Goal: Information Seeking & Learning: Learn about a topic

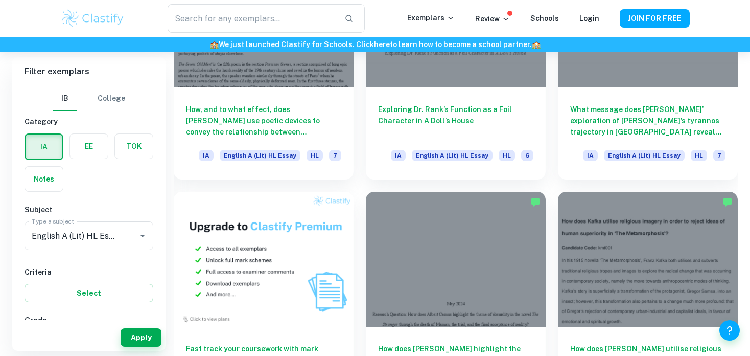
scroll to position [634, 0]
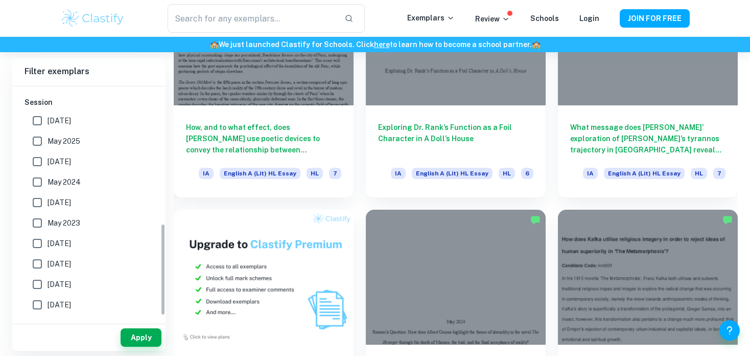
scroll to position [348, 0]
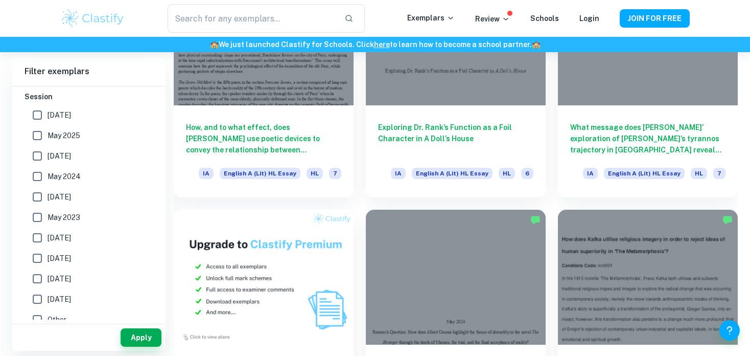
click at [67, 135] on span "May 2025" at bounding box center [64, 135] width 33 height 11
click at [48, 135] on input "May 2025" at bounding box center [37, 135] width 20 height 20
checkbox input "true"
click at [58, 118] on span "May 2026" at bounding box center [60, 114] width 24 height 11
click at [48, 118] on input "May 2026" at bounding box center [37, 115] width 20 height 20
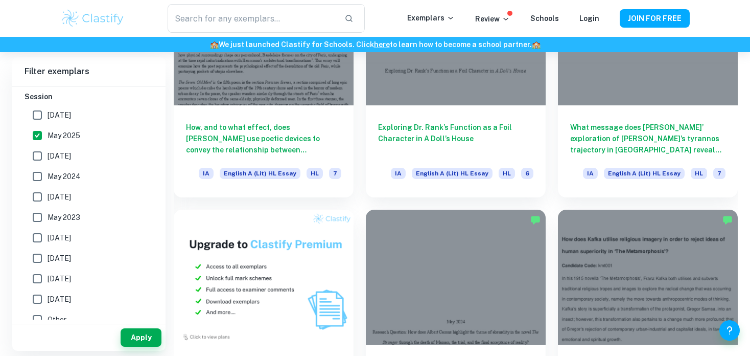
checkbox input "true"
click at [65, 139] on span "May 2025" at bounding box center [64, 135] width 33 height 11
click at [48, 139] on input "May 2025" at bounding box center [37, 135] width 20 height 20
click at [138, 336] on button "Apply" at bounding box center [141, 337] width 41 height 18
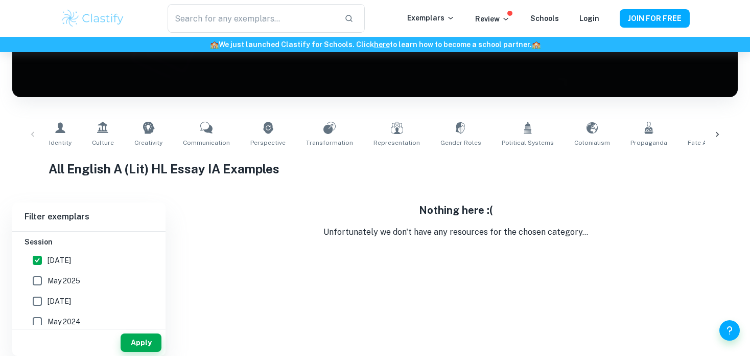
scroll to position [142, 0]
click at [99, 280] on label "May 2025" at bounding box center [86, 280] width 118 height 20
click at [48, 280] on input "May 2025" at bounding box center [37, 280] width 20 height 20
checkbox input "true"
click at [141, 348] on button "Apply" at bounding box center [141, 342] width 41 height 18
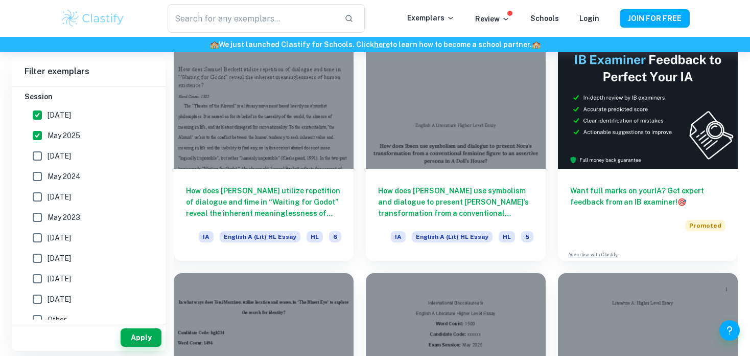
scroll to position [326, 0]
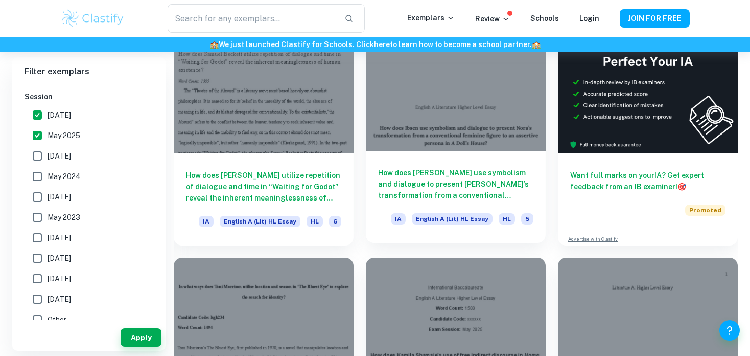
click at [431, 171] on h6 "How does Ibsen use symbolism and dialogue to present Nora’s transformation from…" at bounding box center [455, 184] width 155 height 34
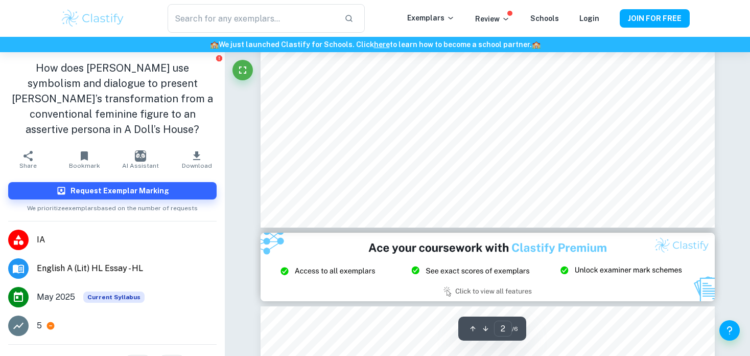
scroll to position [1124, 0]
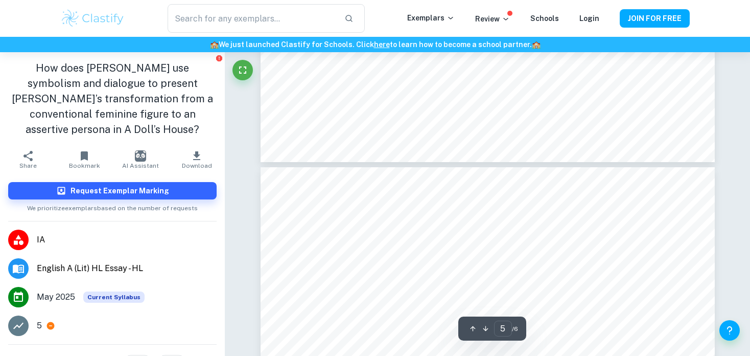
type input "6"
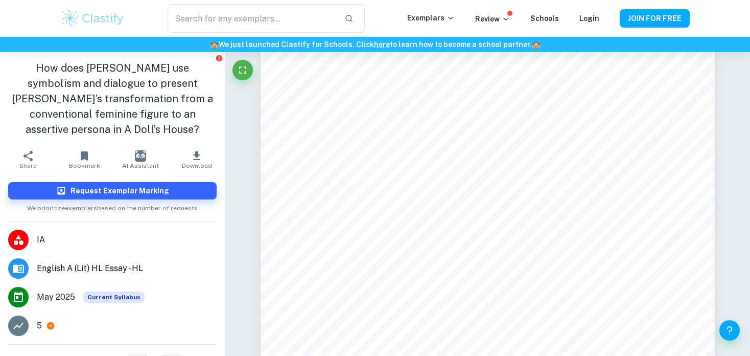
click at [65, 262] on span "English A (Lit) HL Essay - HL" at bounding box center [127, 268] width 180 height 12
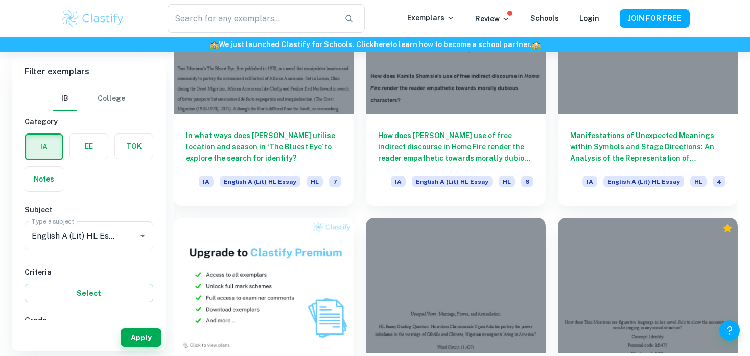
scroll to position [634, 0]
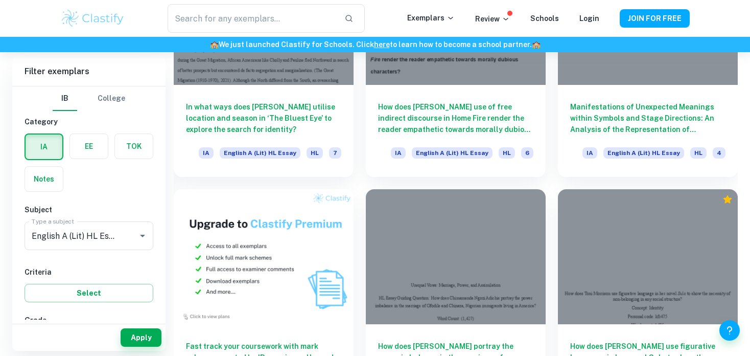
click at [69, 270] on div "Criteria Select" at bounding box center [89, 284] width 129 height 36
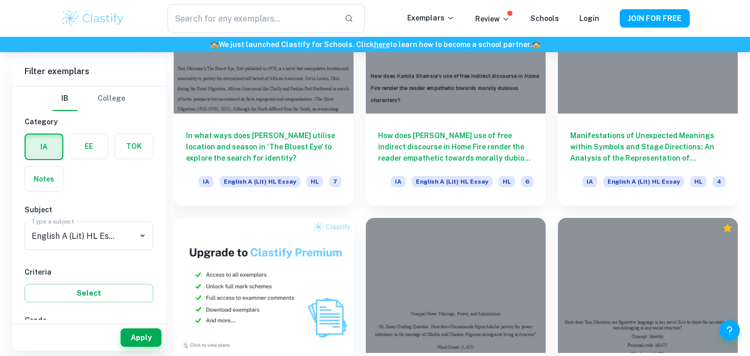
scroll to position [593, 0]
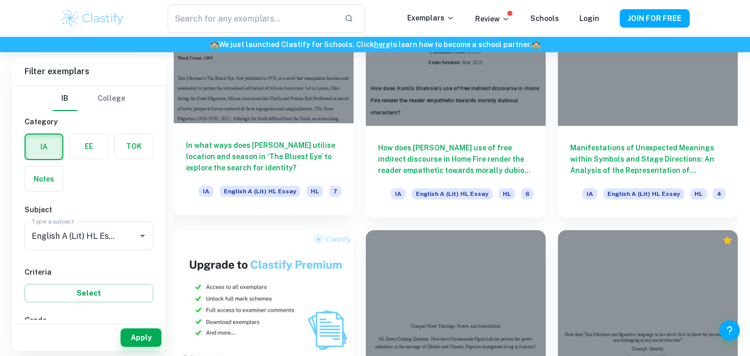
click at [311, 146] on h6 "In what ways does Toni Morrison utilise location and season in ‘The Bluest Eye’…" at bounding box center [263, 157] width 155 height 34
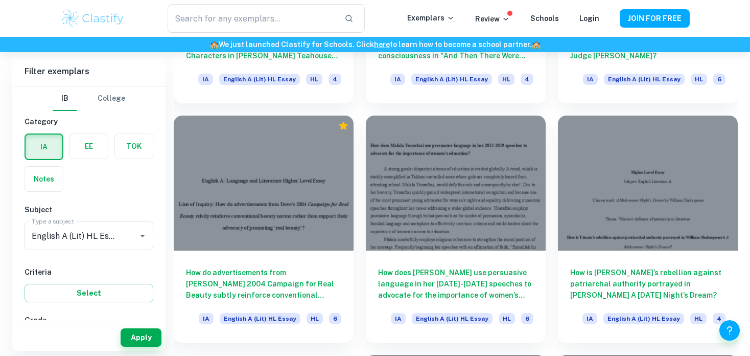
scroll to position [1431, 0]
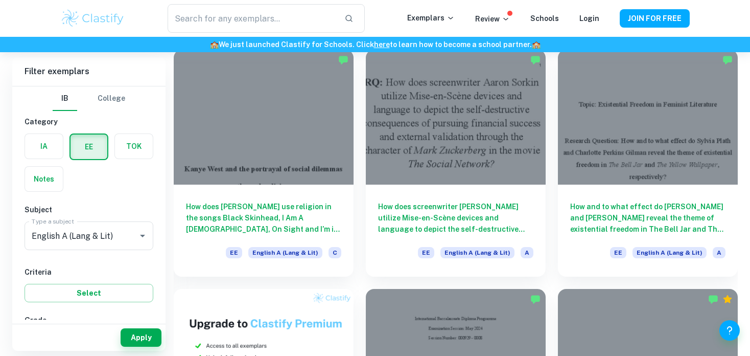
scroll to position [307, 0]
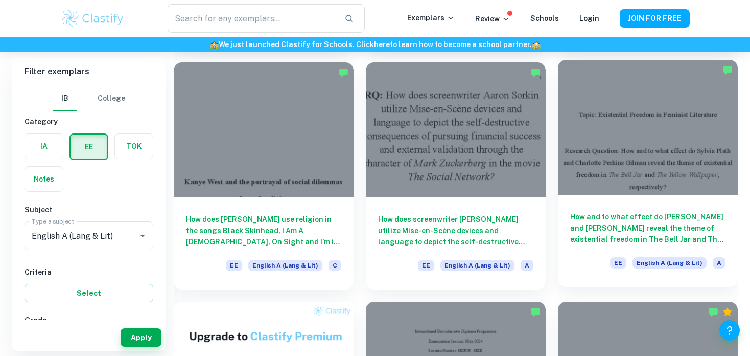
click at [617, 153] on div at bounding box center [648, 127] width 180 height 135
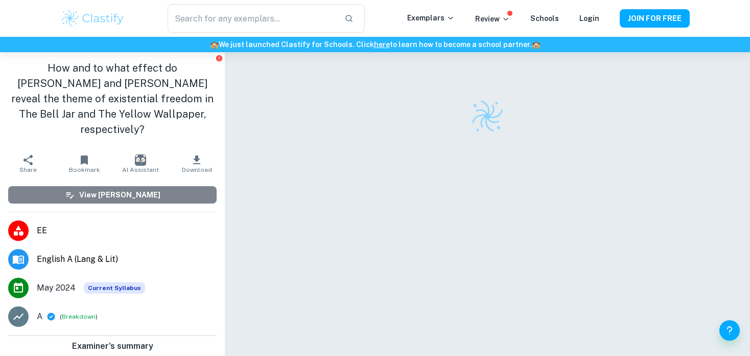
click at [181, 187] on button "View [PERSON_NAME]" at bounding box center [112, 194] width 209 height 17
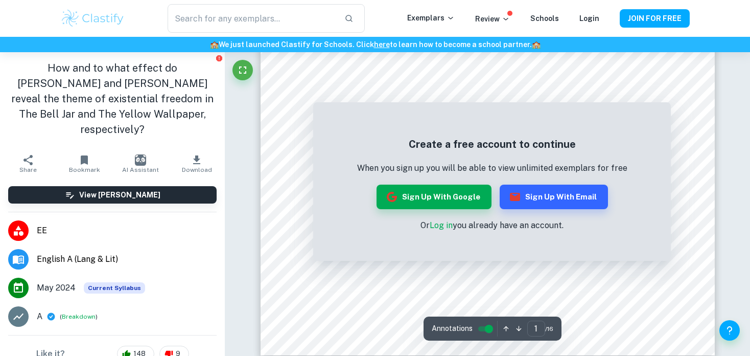
scroll to position [348, 0]
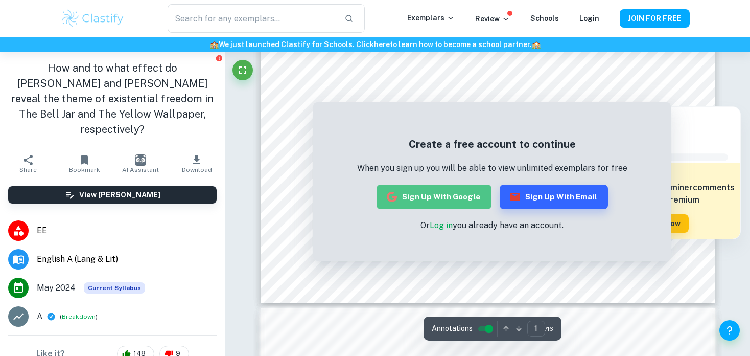
click at [439, 198] on button "Sign up with Google" at bounding box center [434, 197] width 115 height 25
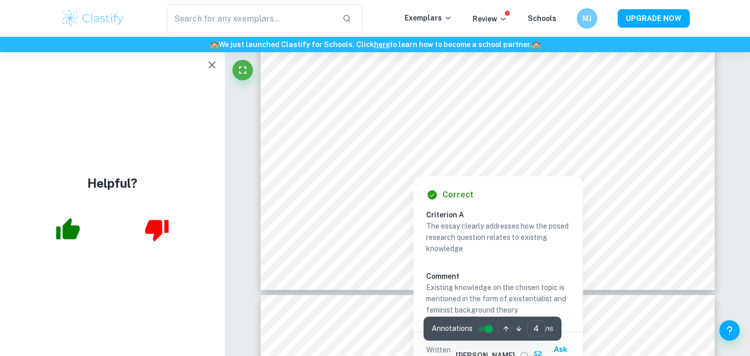
scroll to position [2290, 0]
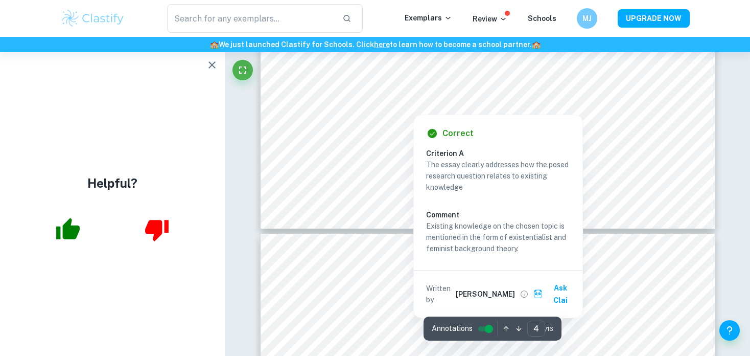
type input "5"
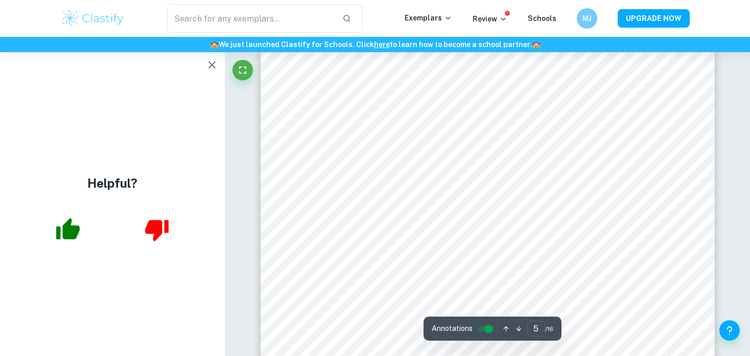
scroll to position [2739, 0]
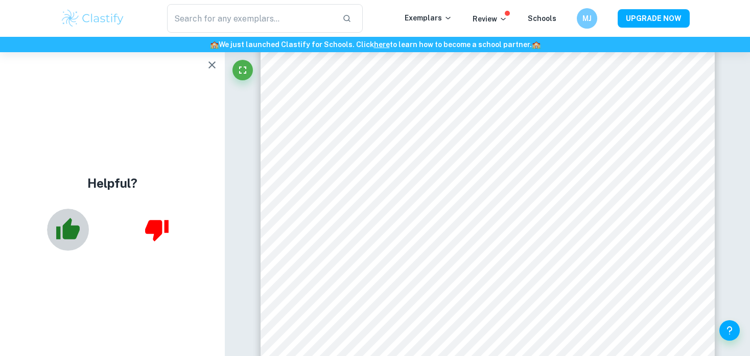
click at [53, 235] on button "button" at bounding box center [68, 230] width 42 height 42
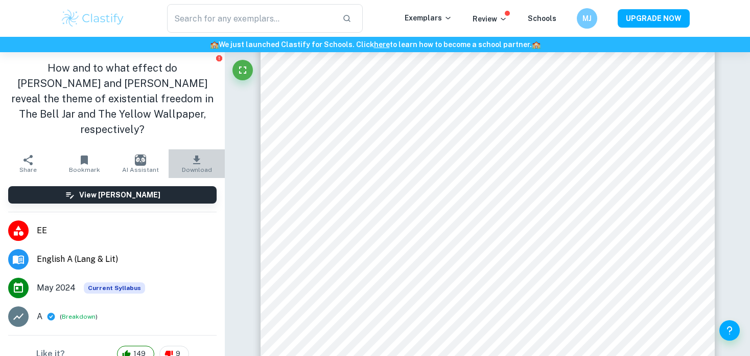
click at [194, 157] on icon "button" at bounding box center [197, 160] width 12 height 12
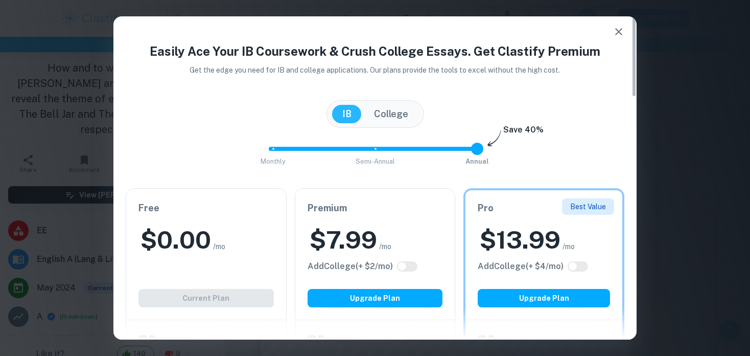
click at [206, 237] on h2 "$ 0.00" at bounding box center [176, 239] width 71 height 33
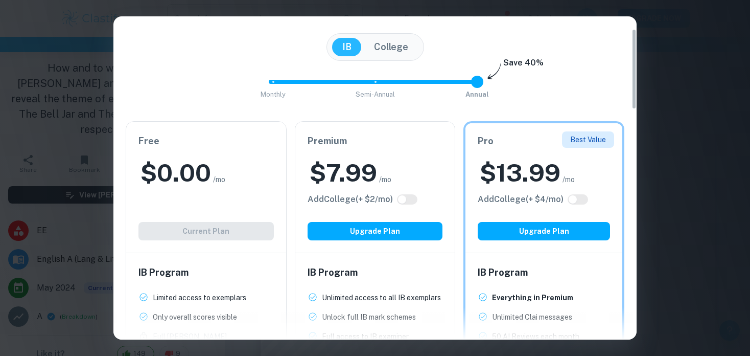
scroll to position [43, 0]
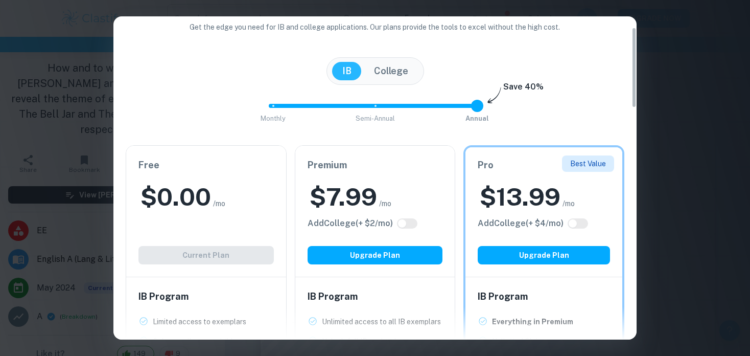
drag, startPoint x: 635, startPoint y: 87, endPoint x: 654, endPoint y: 98, distance: 21.7
click at [654, 97] on div "Easily Ace Your IB Coursework & Crush College Essays. Get Clastify Premium Get …" at bounding box center [375, 178] width 750 height 356
click at [670, 22] on div "Easily Ace Your IB Coursework & Crush College Essays. Get Clastify Premium Get …" at bounding box center [375, 178] width 750 height 356
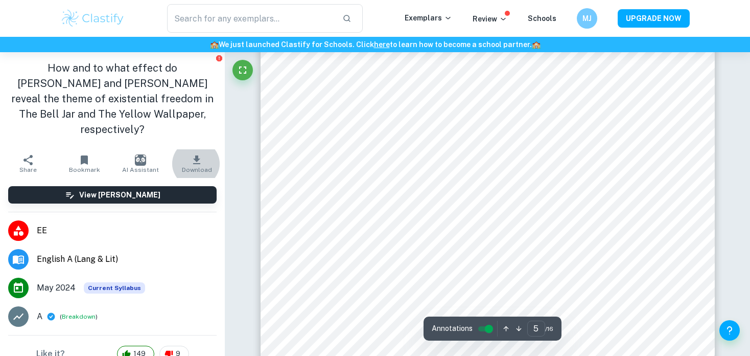
scroll to position [2699, 0]
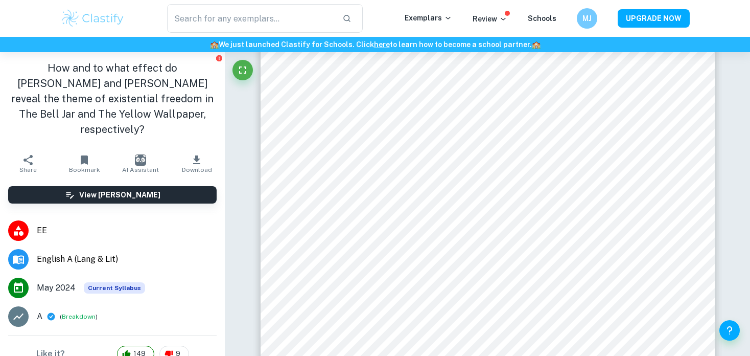
click at [187, 121] on h1 "How and to what effect do [PERSON_NAME] and [PERSON_NAME] reveal the theme of e…" at bounding box center [112, 98] width 209 height 77
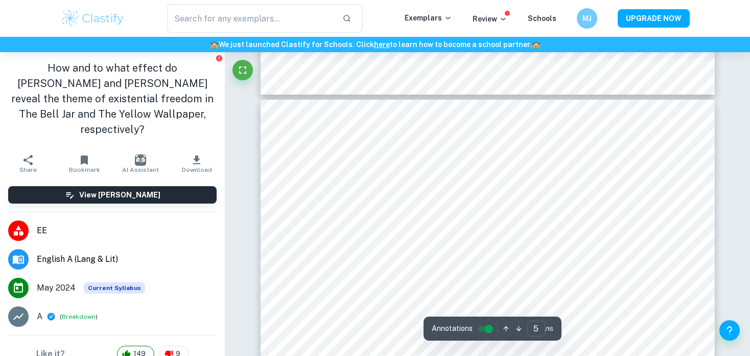
scroll to position [2392, 0]
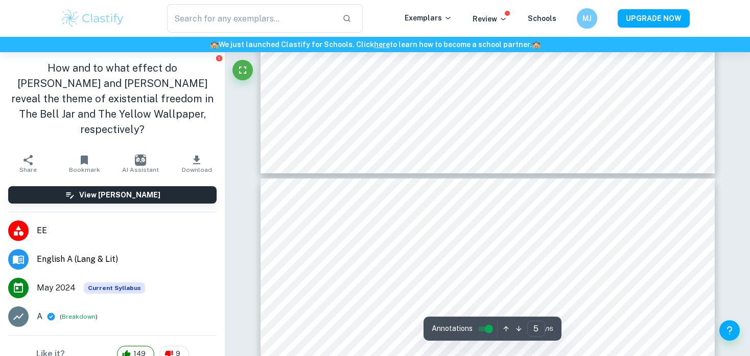
type input "4"
